Goal: Go to known website

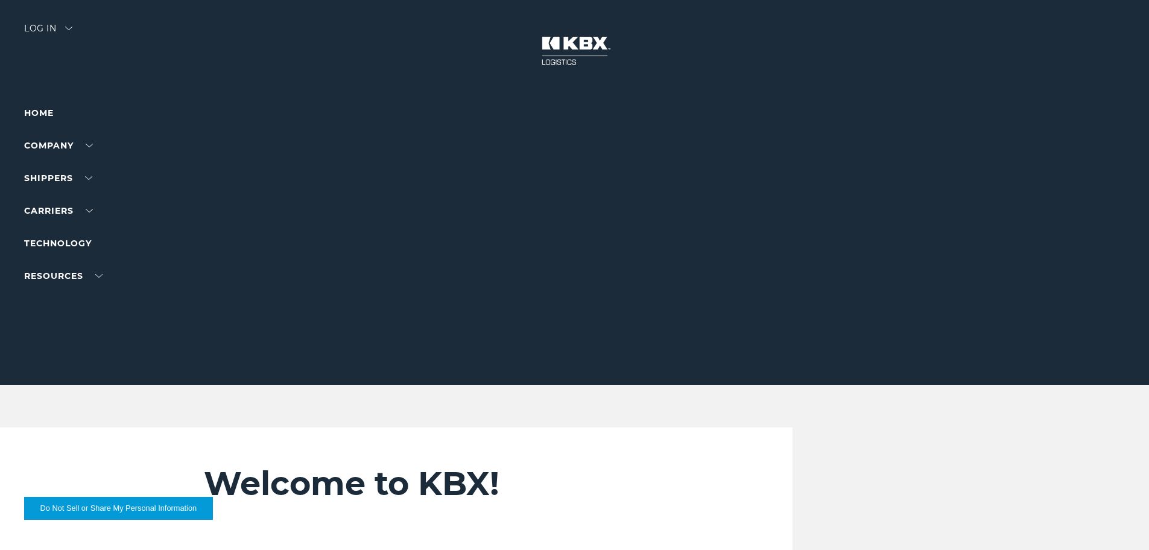
click at [51, 32] on div "Log in" at bounding box center [48, 32] width 48 height 17
click at [51, 28] on div "Log in" at bounding box center [48, 32] width 48 height 17
click at [69, 31] on div "Log in" at bounding box center [48, 32] width 48 height 17
click at [72, 28] on img at bounding box center [68, 29] width 7 height 4
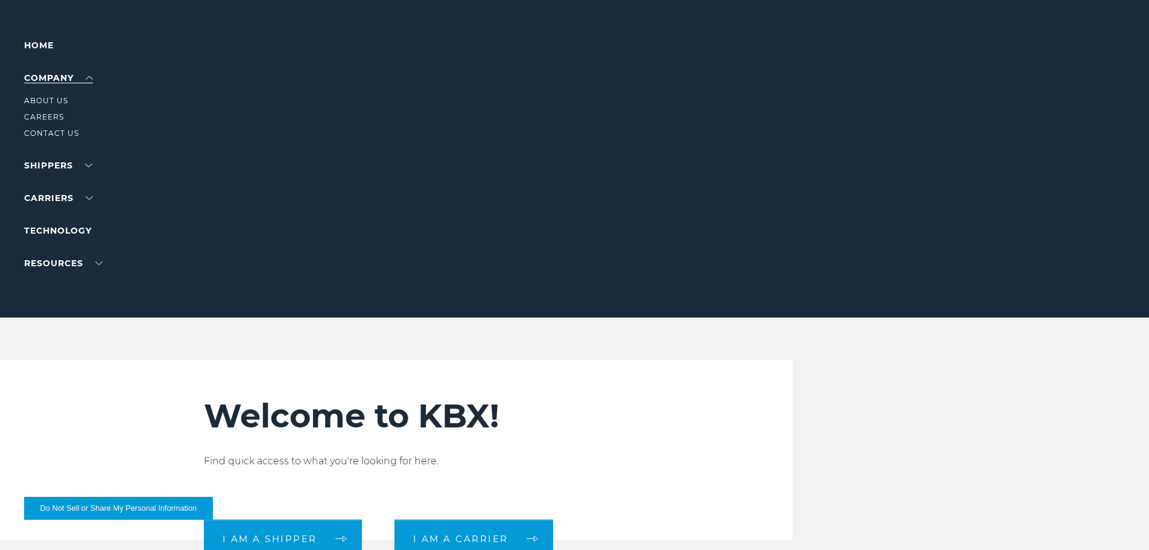
scroll to position [60, 0]
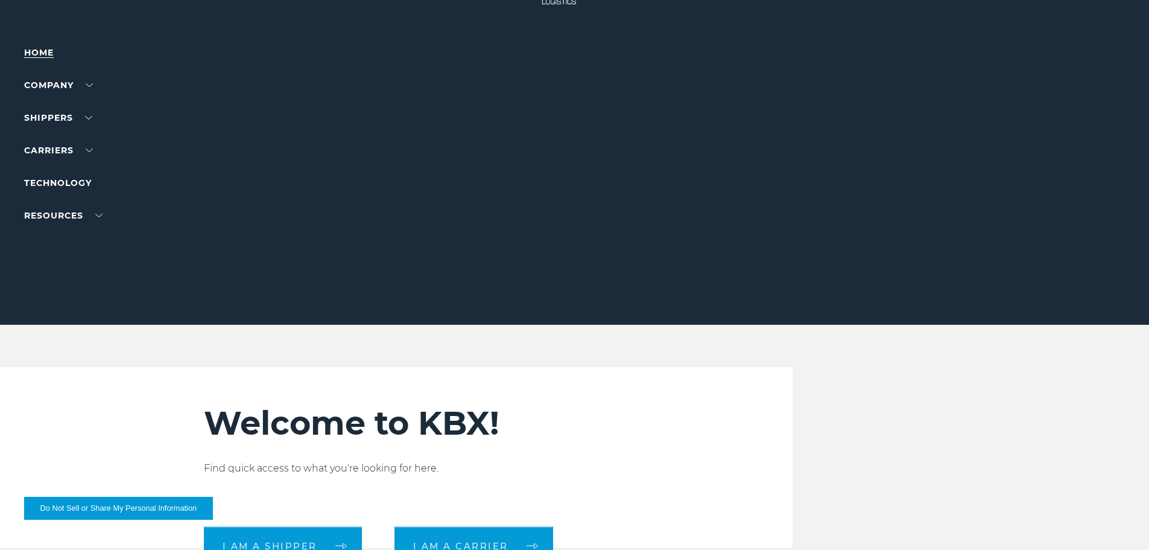
click at [27, 53] on link "Home" at bounding box center [39, 52] width 30 height 11
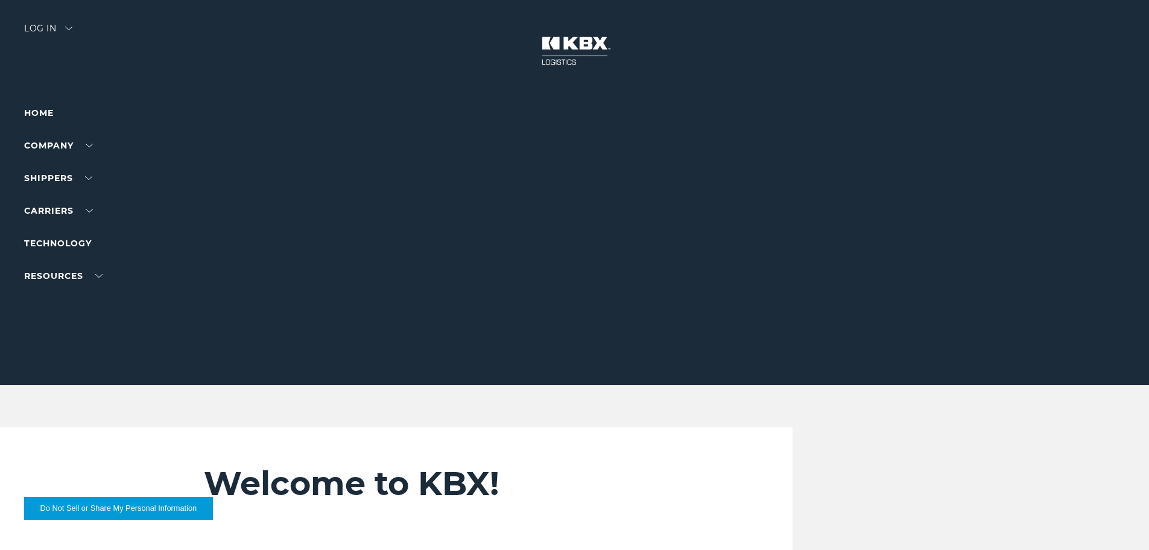
click at [61, 33] on div "Log in" at bounding box center [48, 32] width 48 height 17
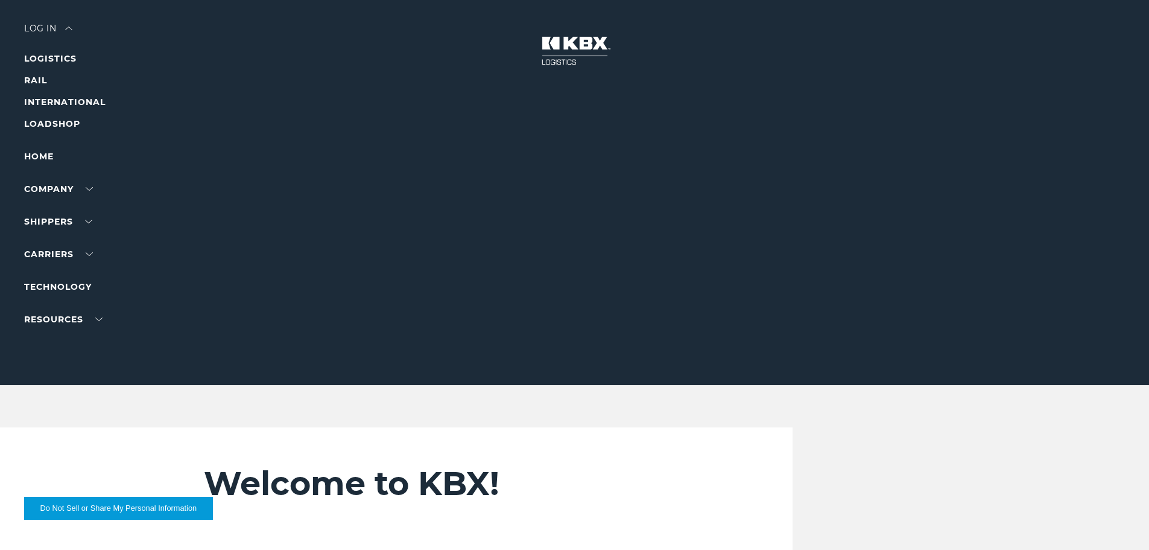
drag, startPoint x: 49, startPoint y: 79, endPoint x: 56, endPoint y: 85, distance: 9.0
click at [52, 79] on li "RAIL" at bounding box center [76, 80] width 105 height 14
click at [43, 81] on link "RAIL" at bounding box center [35, 80] width 23 height 11
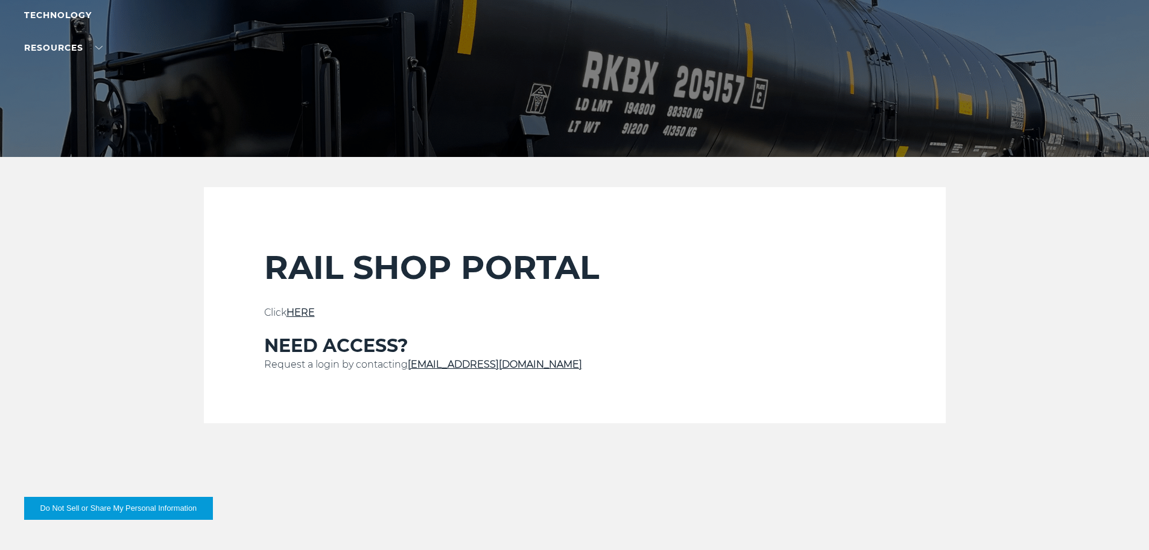
scroll to position [232, 0]
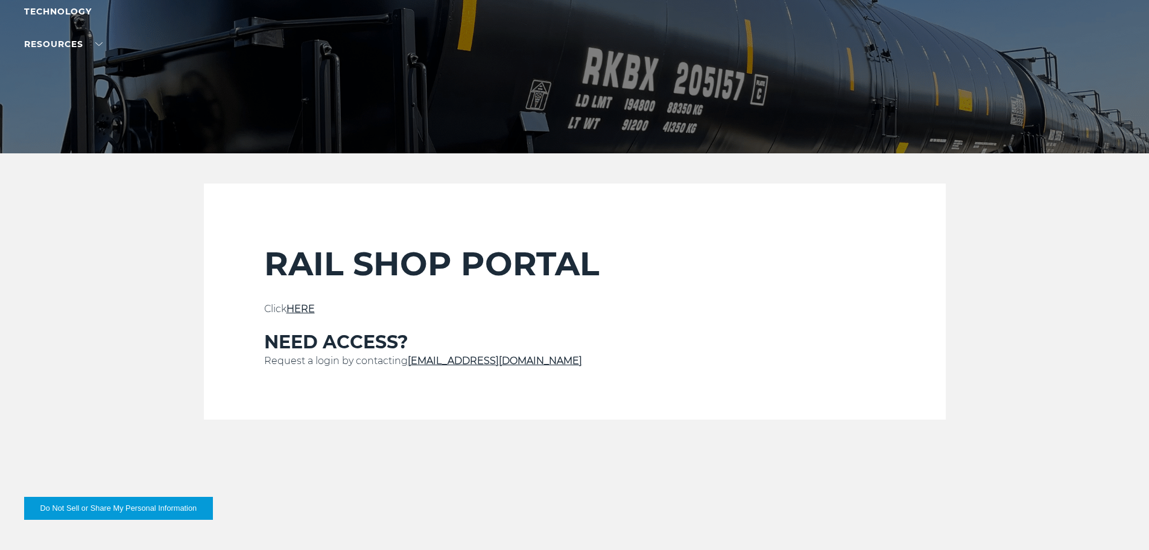
click at [301, 310] on link "HERE" at bounding box center [301, 308] width 28 height 11
